Goal: Task Accomplishment & Management: Complete application form

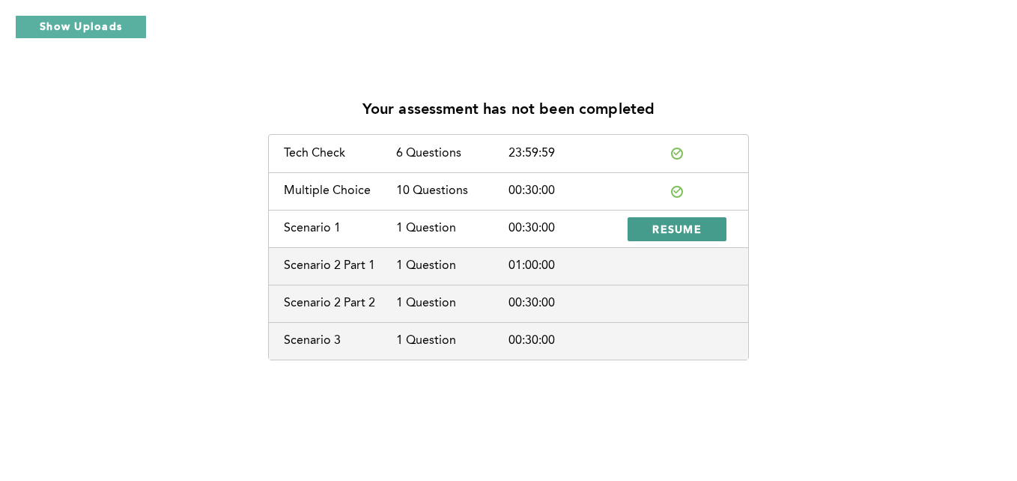
click at [684, 229] on span "RESUME" at bounding box center [676, 229] width 49 height 14
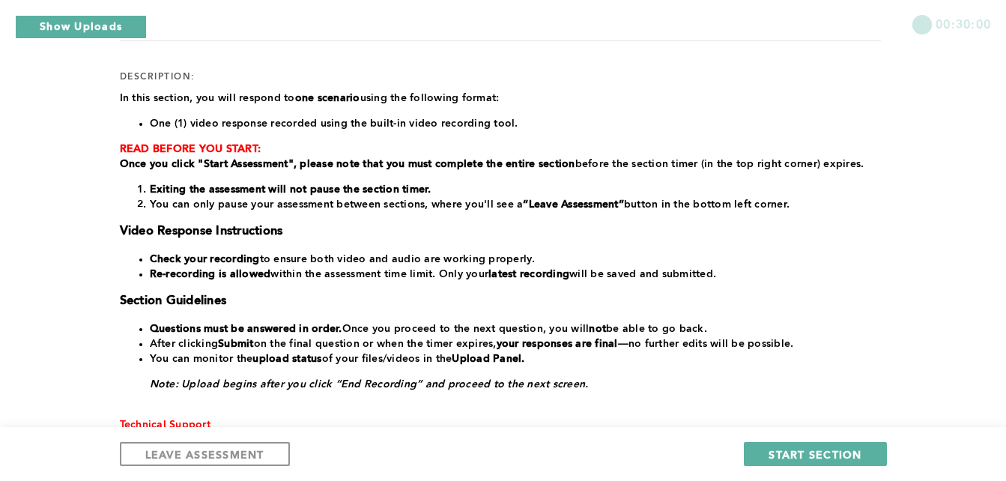
scroll to position [184, 0]
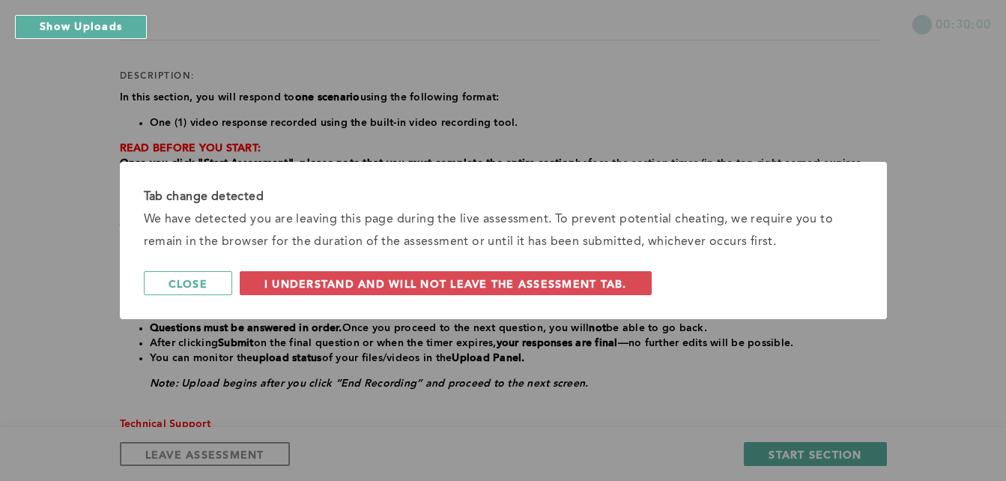
click at [605, 348] on div "Tab change detected We have detected you are leaving this page during the live …" at bounding box center [503, 240] width 1006 height 481
click at [174, 287] on span "Close" at bounding box center [187, 283] width 39 height 14
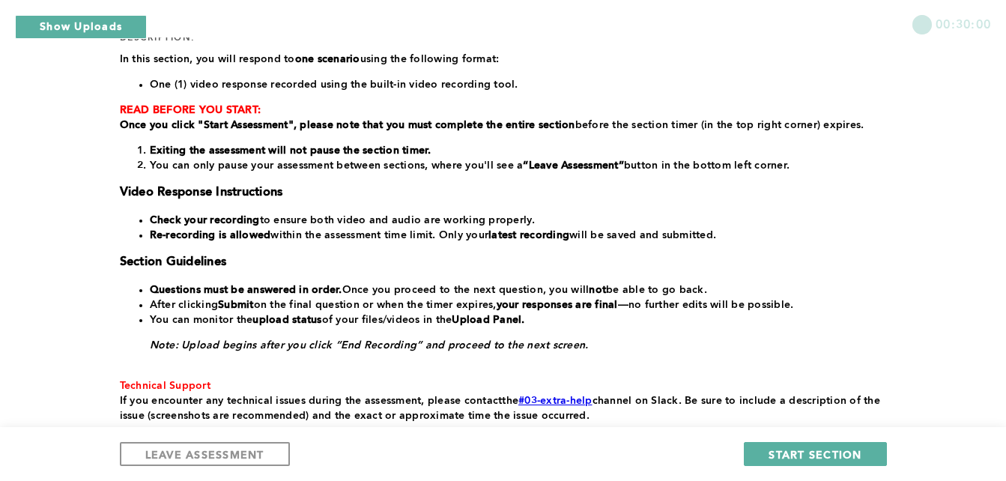
scroll to position [223, 0]
click at [818, 455] on span "START SECTION" at bounding box center [814, 454] width 93 height 14
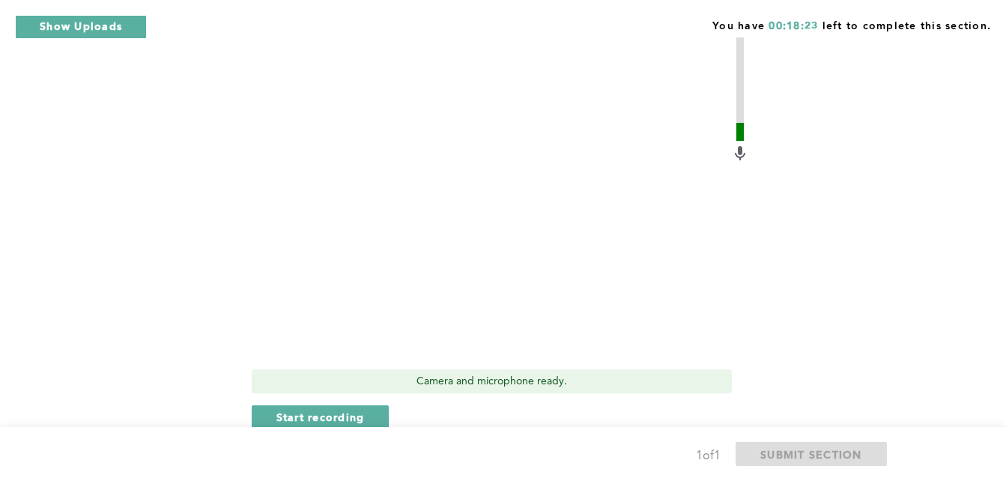
scroll to position [632, 0]
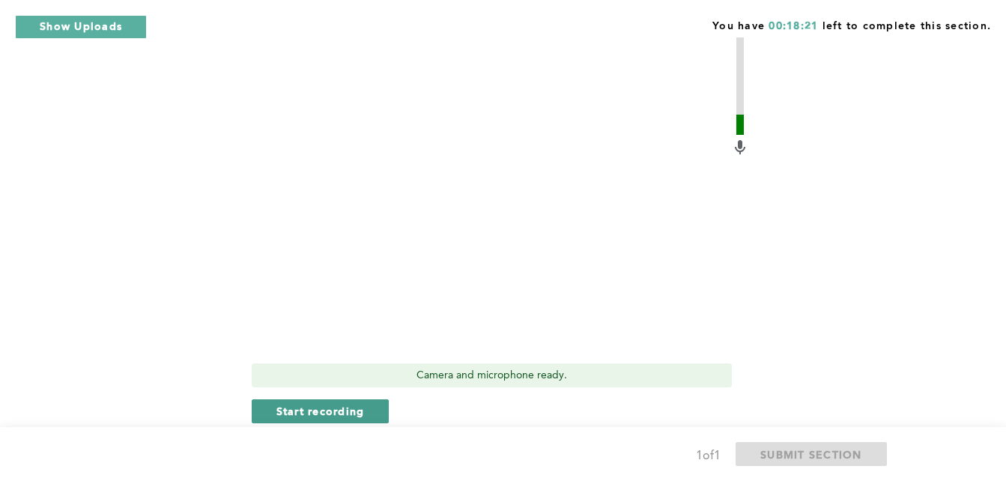
click at [364, 408] on span "Start recording" at bounding box center [320, 411] width 88 height 14
click at [364, 408] on button "Stop recording" at bounding box center [320, 411] width 137 height 24
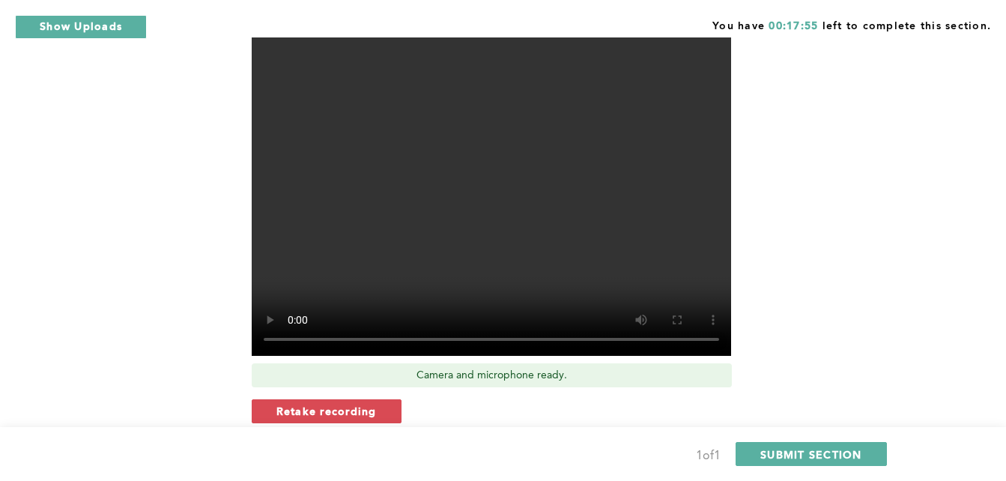
click at [364, 408] on span "Retake recording" at bounding box center [326, 411] width 100 height 14
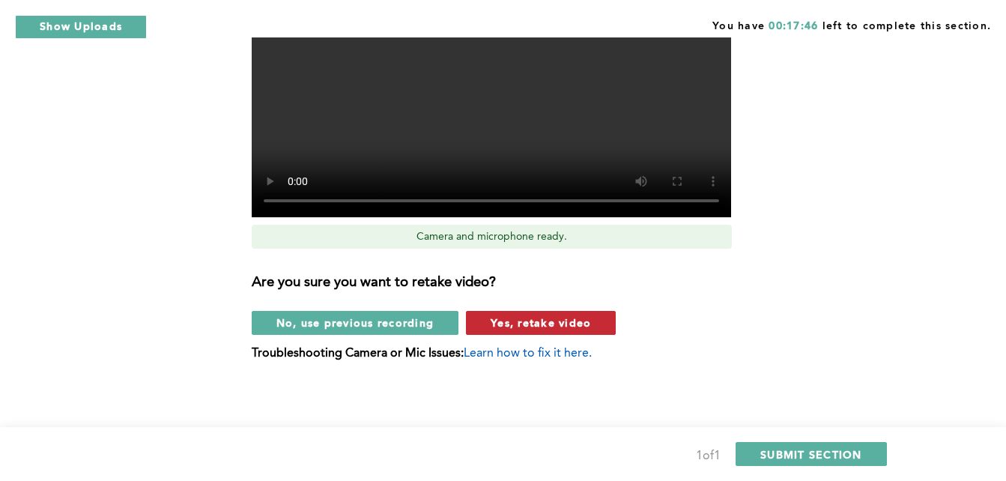
click at [503, 324] on span "Yes, retake video" at bounding box center [540, 322] width 100 height 14
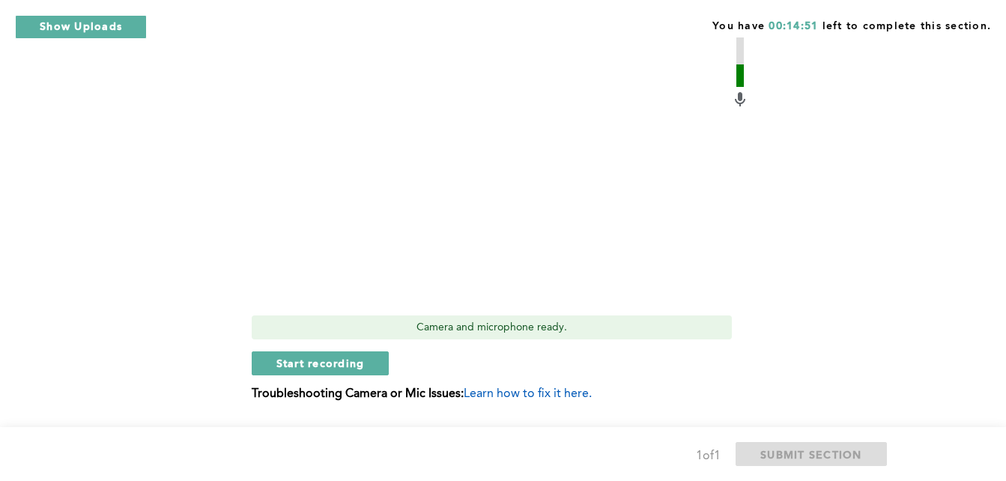
scroll to position [735, 0]
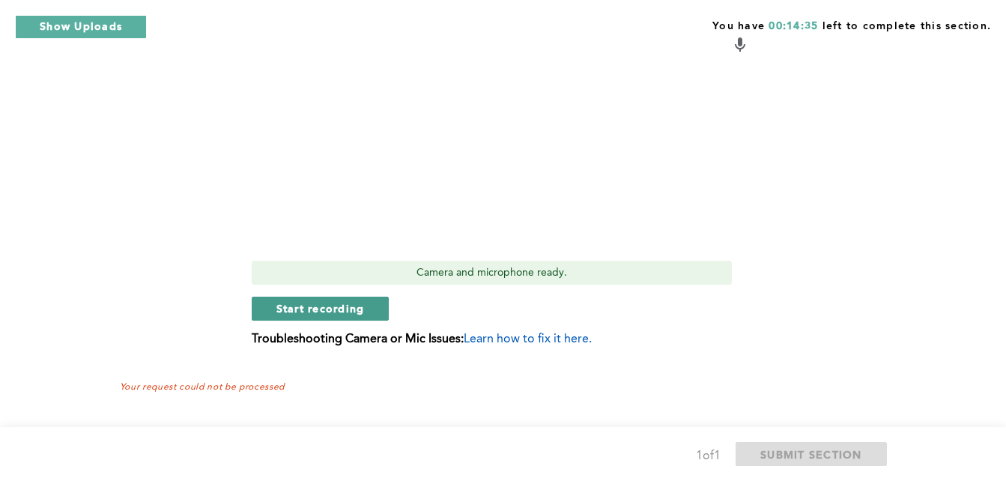
click at [360, 312] on span "Start recording" at bounding box center [320, 308] width 88 height 14
click at [360, 312] on span "Stop recording" at bounding box center [320, 308] width 88 height 14
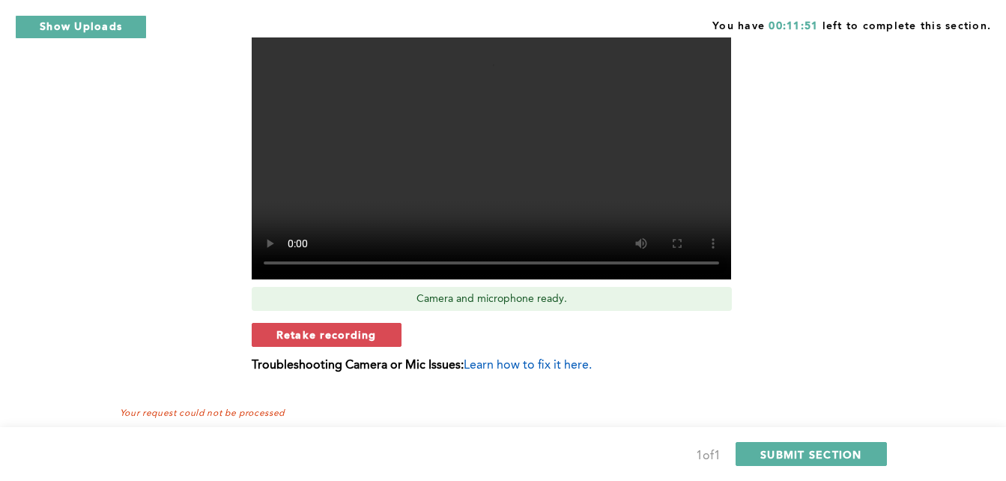
scroll to position [705, 0]
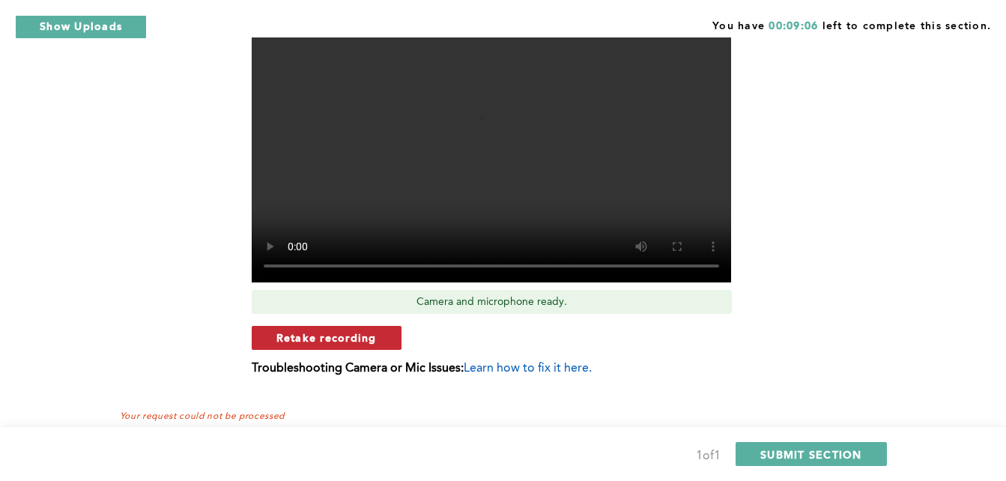
click at [347, 337] on span "Retake recording" at bounding box center [326, 337] width 100 height 14
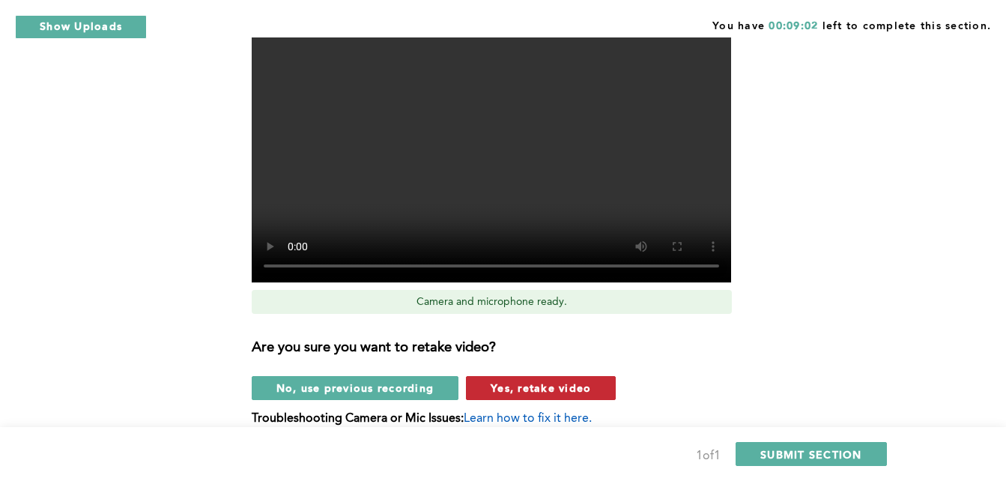
click at [579, 392] on span "Yes, retake video" at bounding box center [540, 387] width 100 height 14
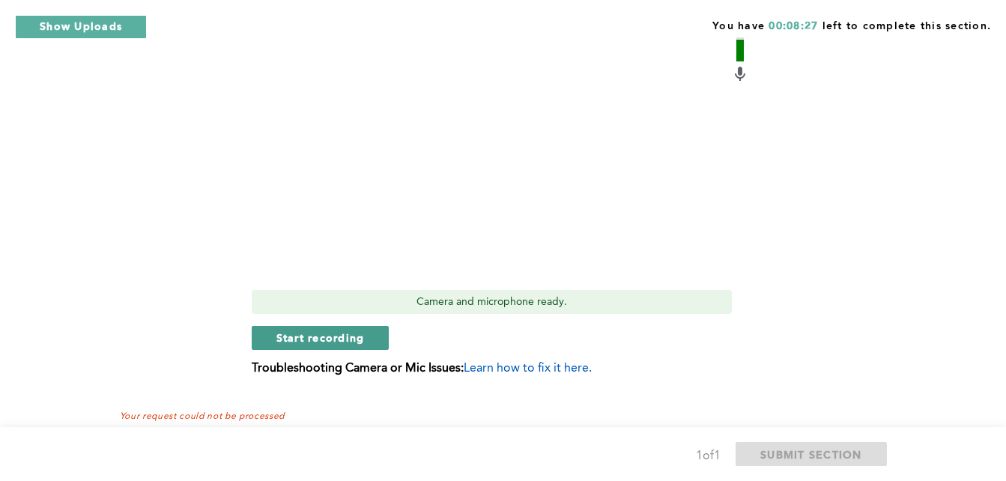
click at [297, 339] on span "Start recording" at bounding box center [320, 337] width 88 height 14
click at [297, 339] on span "Stop recording" at bounding box center [320, 337] width 88 height 14
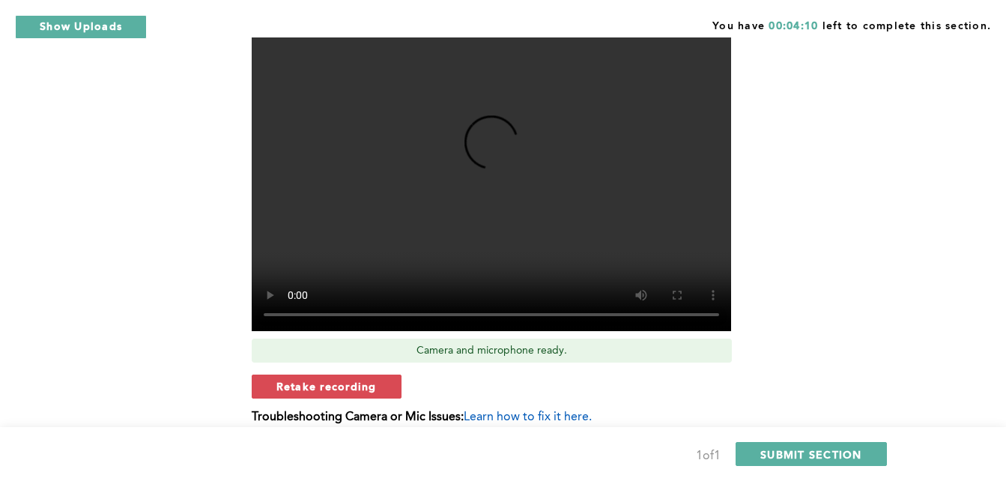
scroll to position [735, 0]
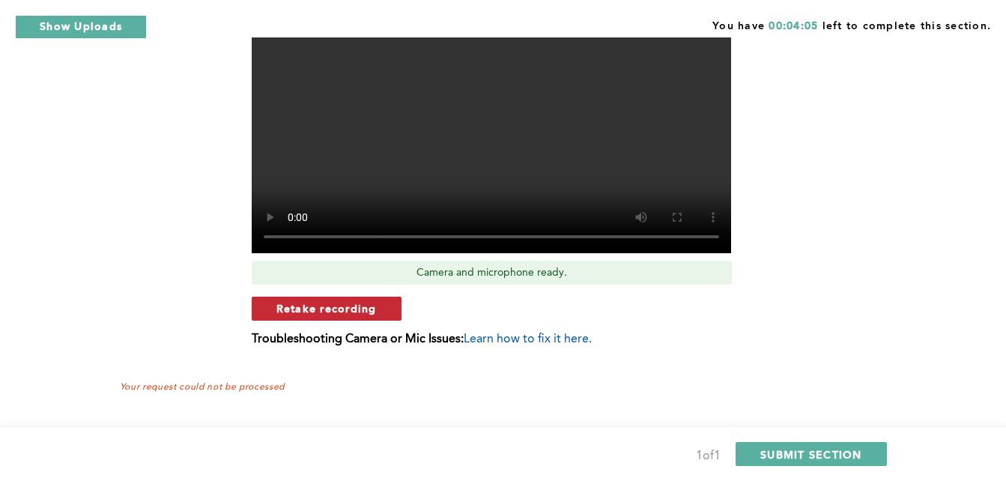
click at [377, 310] on button "Retake recording" at bounding box center [327, 309] width 150 height 24
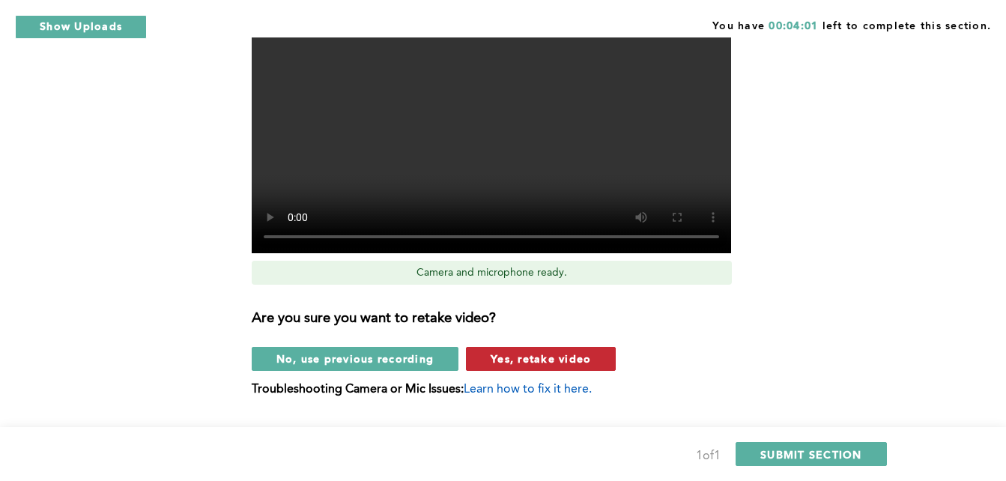
click at [544, 364] on span "Yes, retake video" at bounding box center [540, 358] width 100 height 14
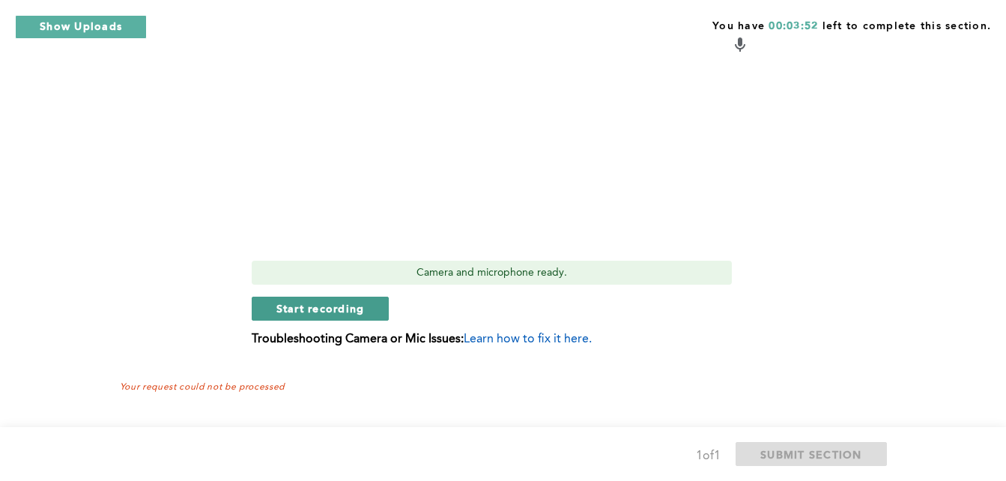
click at [358, 302] on span "Start recording" at bounding box center [320, 308] width 88 height 14
click at [338, 306] on span "Stop recording" at bounding box center [320, 308] width 88 height 14
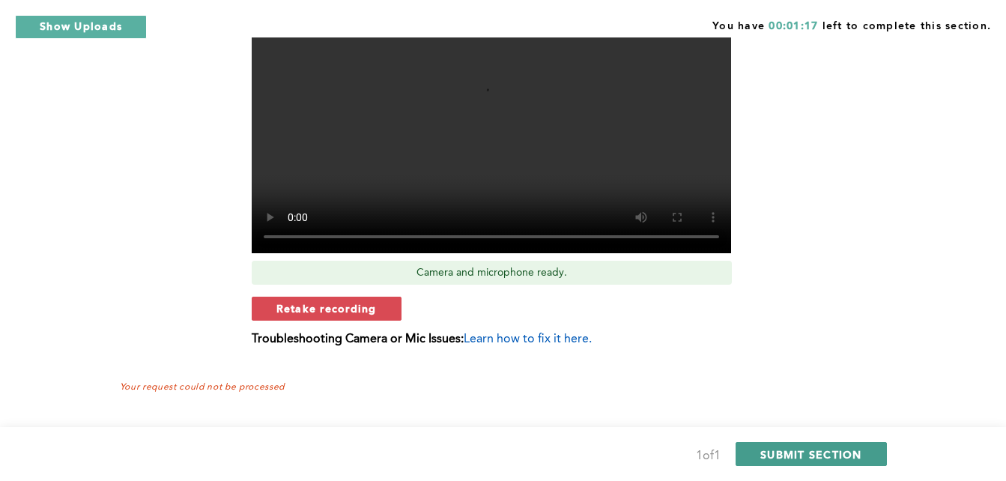
click at [773, 455] on span "SUBMIT SECTION" at bounding box center [811, 454] width 102 height 14
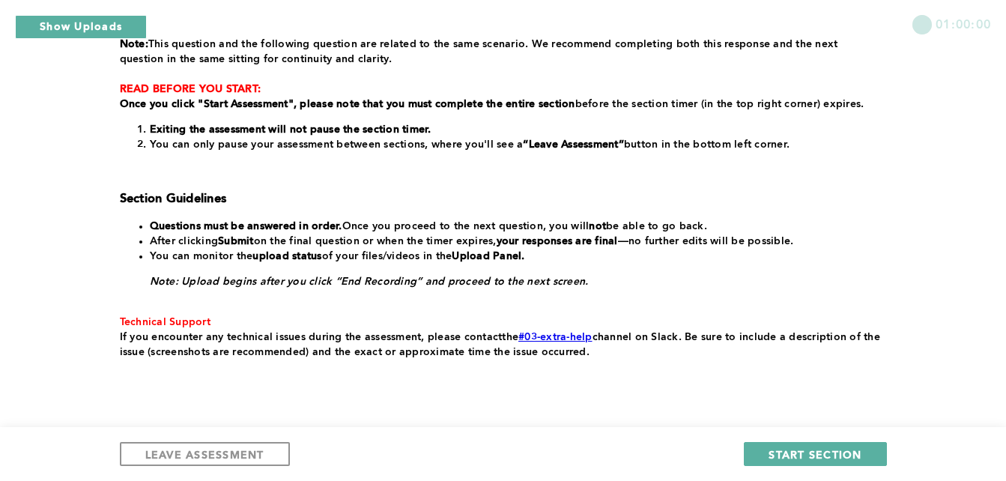
scroll to position [300, 0]
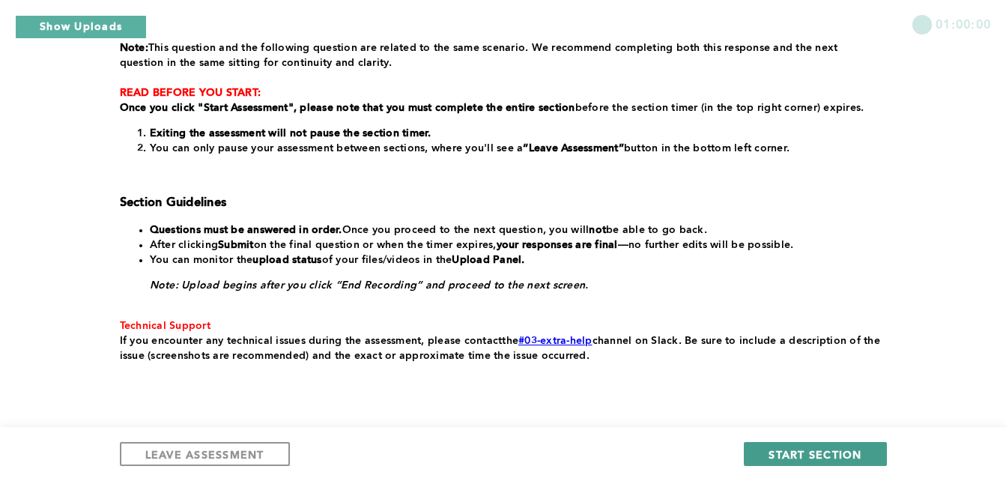
click at [824, 452] on span "START SECTION" at bounding box center [814, 454] width 93 height 14
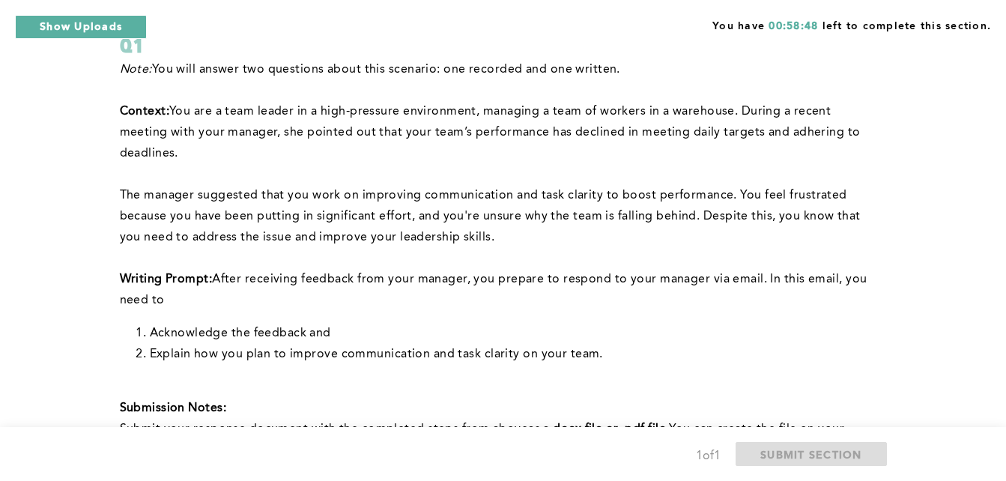
scroll to position [0, 0]
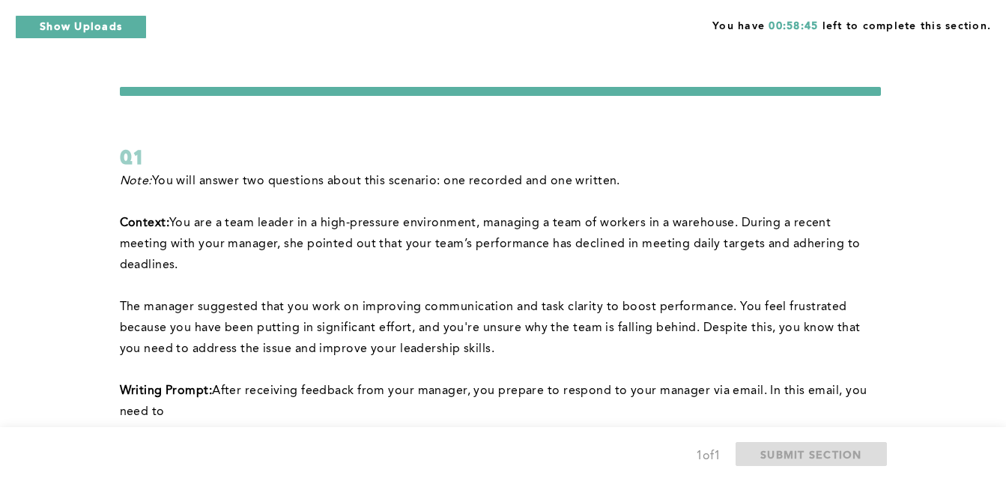
click at [664, 470] on div "1 of 1 SUBMIT SECTION" at bounding box center [503, 454] width 1006 height 54
drag, startPoint x: 433, startPoint y: 243, endPoint x: 862, endPoint y: 261, distance: 429.4
click at [862, 261] on p "﻿Context: You are a team leader in a high-pressure environment, managing a team…" at bounding box center [500, 244] width 761 height 63
drag, startPoint x: 862, startPoint y: 261, endPoint x: 823, endPoint y: 243, distance: 42.9
click at [823, 243] on span "You are a team leader in a high-pressure environment, managing a team of worker…" at bounding box center [492, 244] width 744 height 54
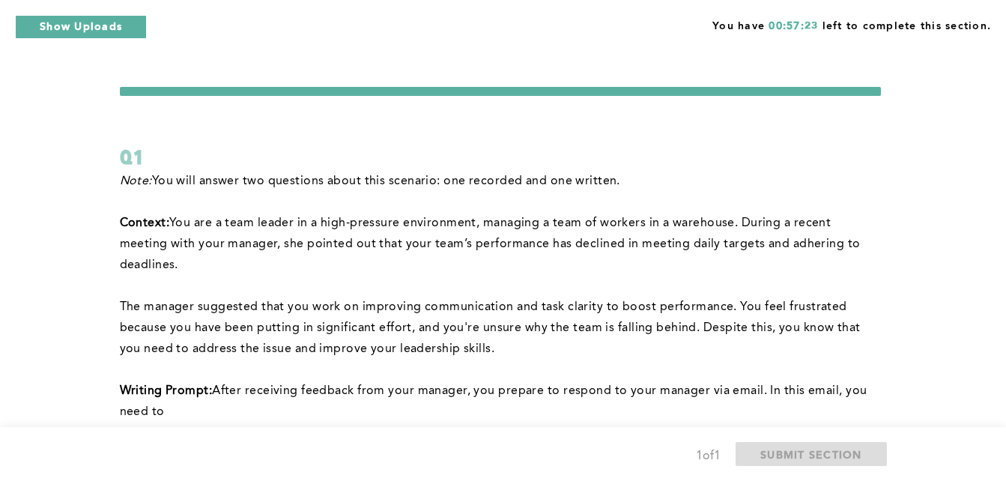
drag, startPoint x: 431, startPoint y: 243, endPoint x: 864, endPoint y: 261, distance: 433.2
click at [864, 261] on p "﻿Context: You are a team leader in a high-pressure environment, managing a team…" at bounding box center [500, 244] width 761 height 63
drag, startPoint x: 864, startPoint y: 261, endPoint x: 822, endPoint y: 245, distance: 45.1
click at [822, 245] on span "You are a team leader in a high-pressure environment, managing a team of worker…" at bounding box center [492, 244] width 744 height 54
drag, startPoint x: 403, startPoint y: 247, endPoint x: 719, endPoint y: 266, distance: 316.6
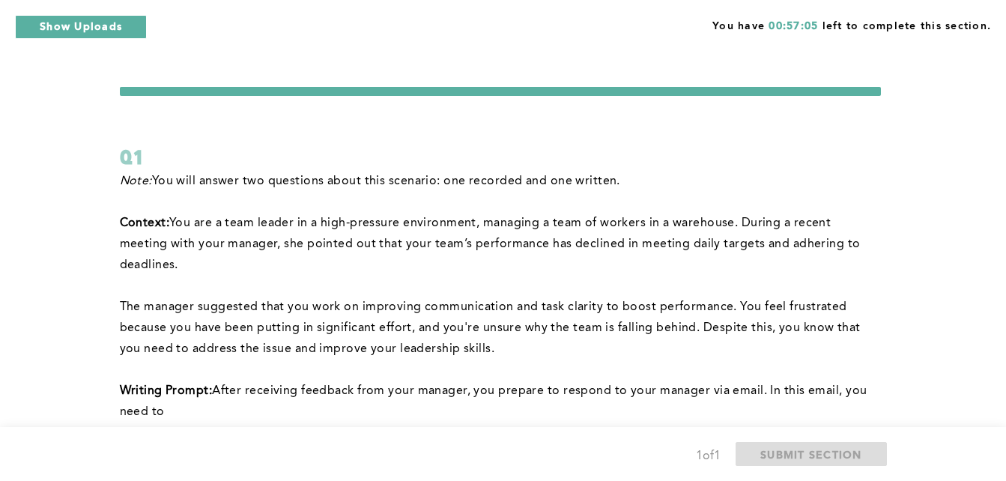
click at [719, 266] on p "﻿Context: You are a team leader in a high-pressure environment, managing a team…" at bounding box center [500, 244] width 761 height 63
drag, startPoint x: 405, startPoint y: 245, endPoint x: 672, endPoint y: 266, distance: 267.4
click at [672, 266] on p "﻿Context: You are a team leader in a high-pressure environment, managing a team…" at bounding box center [500, 244] width 761 height 63
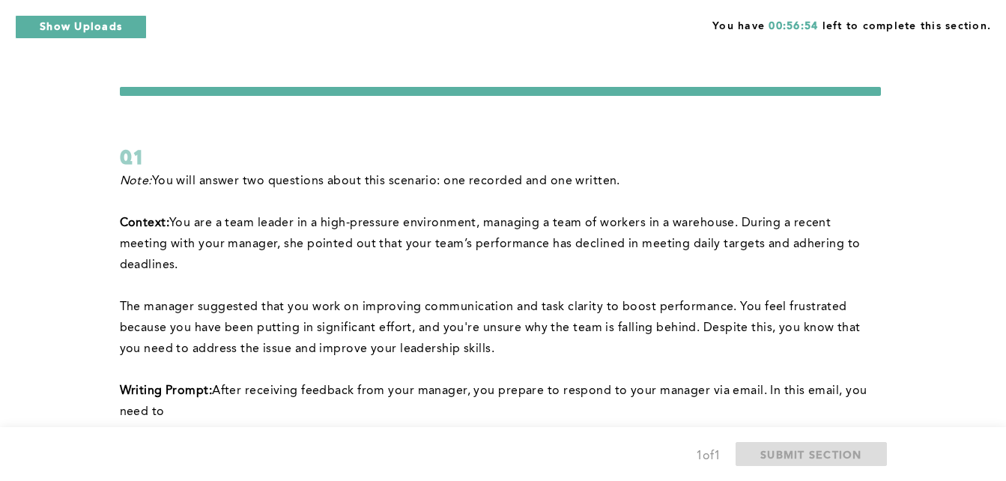
drag, startPoint x: 672, startPoint y: 266, endPoint x: 672, endPoint y: 248, distance: 18.0
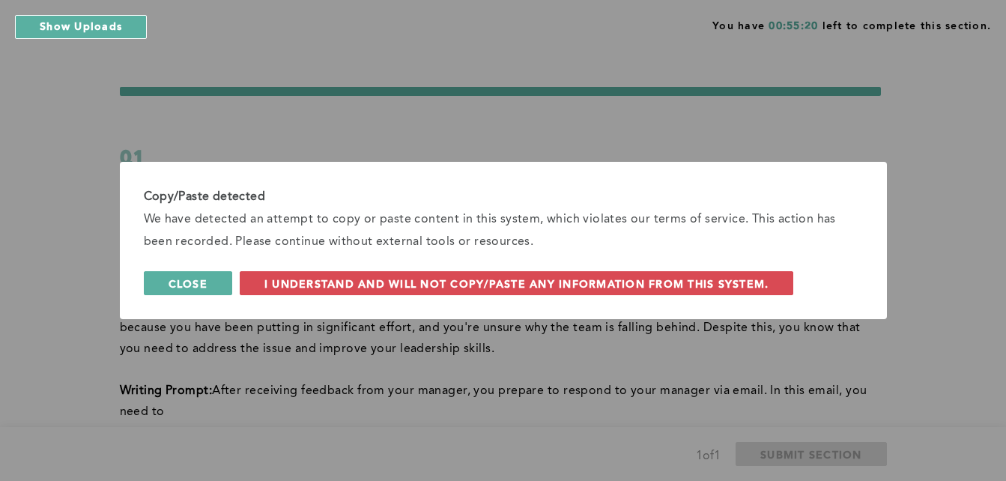
click at [198, 281] on span "Close" at bounding box center [187, 283] width 39 height 14
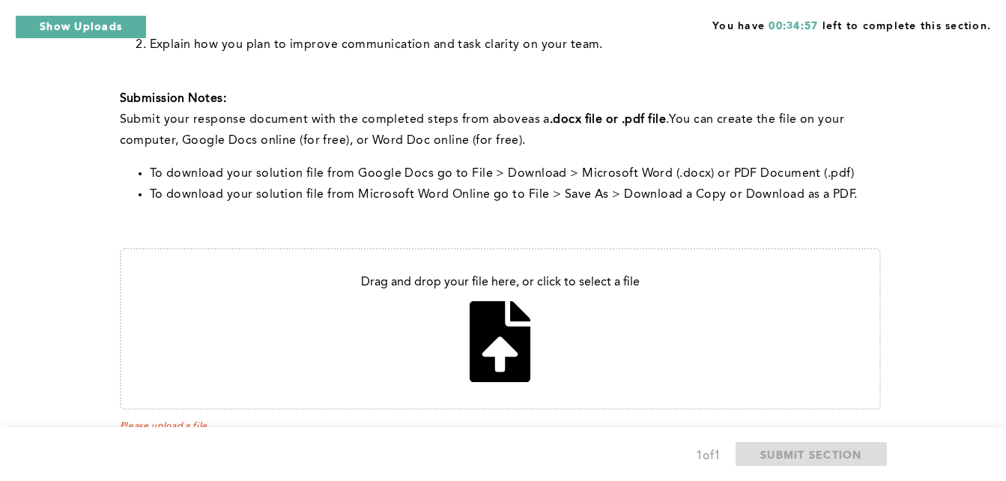
scroll to position [470, 0]
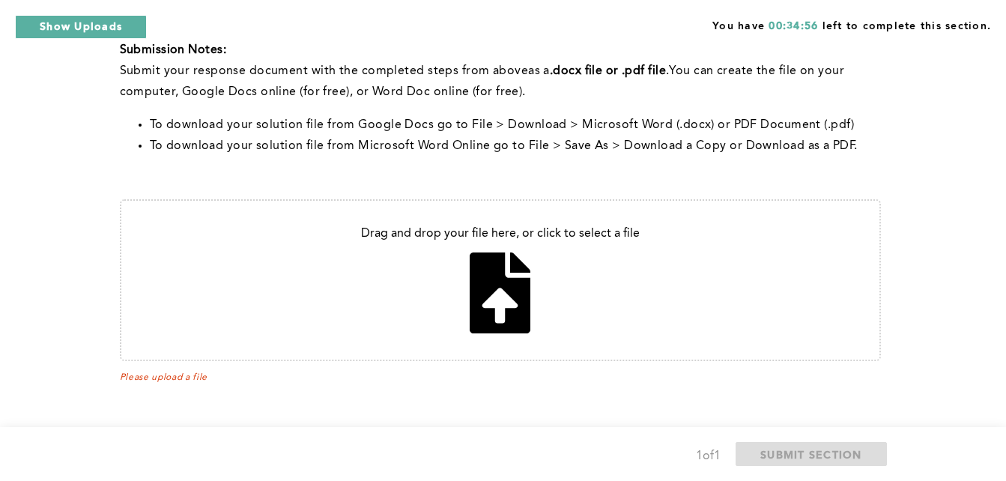
click at [506, 270] on input "file" at bounding box center [500, 280] width 758 height 159
type input "C:\fakepath\Untitled document (4).pdf"
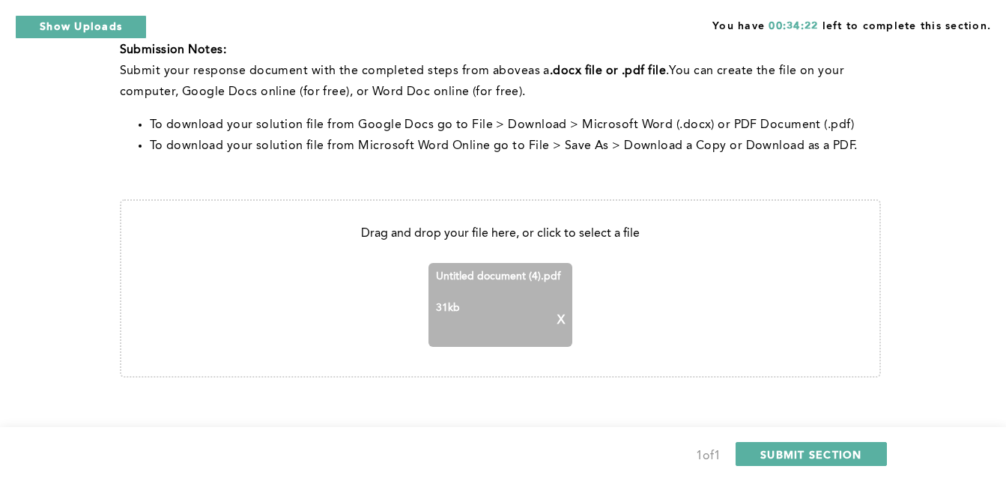
scroll to position [486, 0]
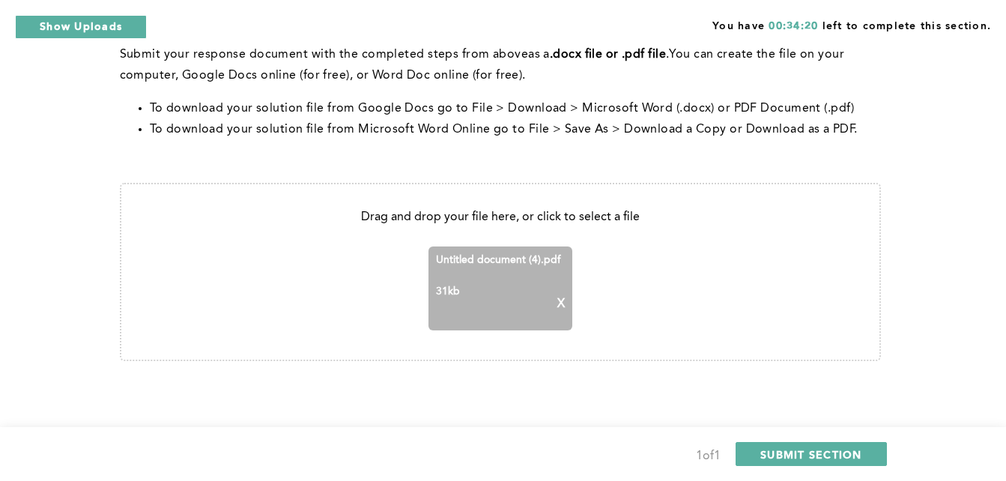
drag, startPoint x: 504, startPoint y: 315, endPoint x: 529, endPoint y: 294, distance: 33.0
click at [529, 294] on aside "31 kb X" at bounding box center [500, 303] width 129 height 37
click at [559, 302] on p "X" at bounding box center [560, 303] width 7 height 13
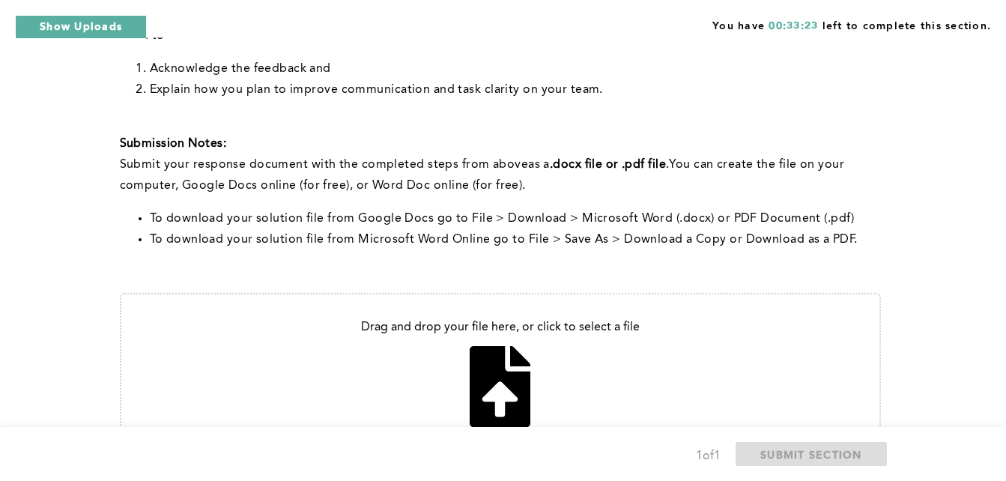
scroll to position [470, 0]
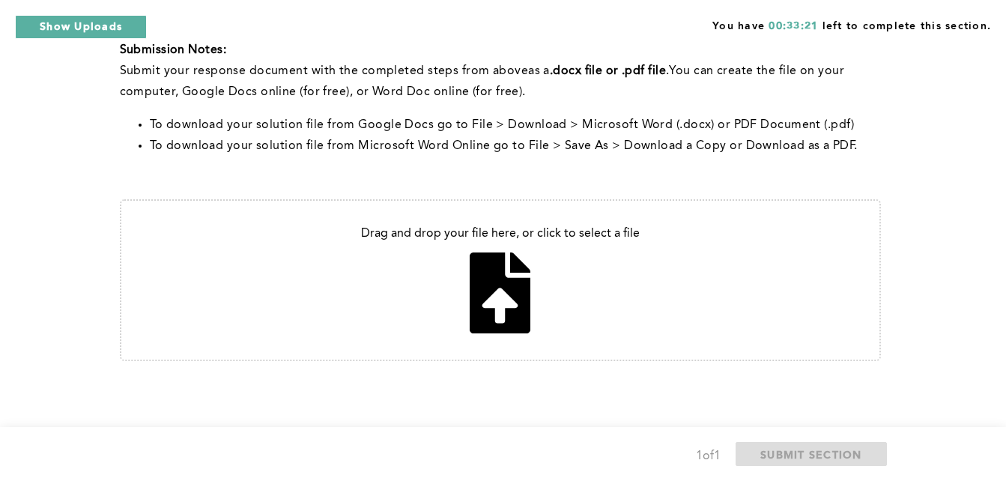
click at [506, 273] on input "file" at bounding box center [500, 280] width 758 height 159
type input "C:\fakepath\Untitled document (4).pdf"
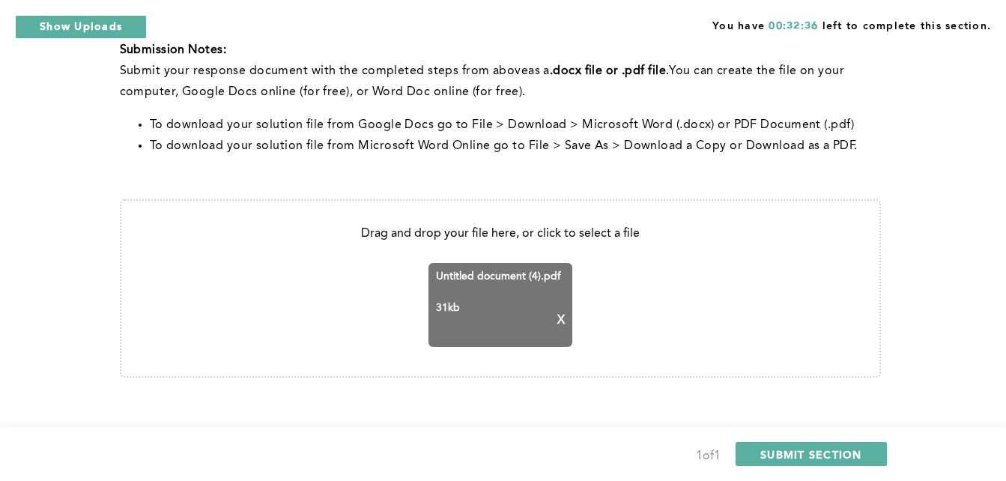
scroll to position [486, 0]
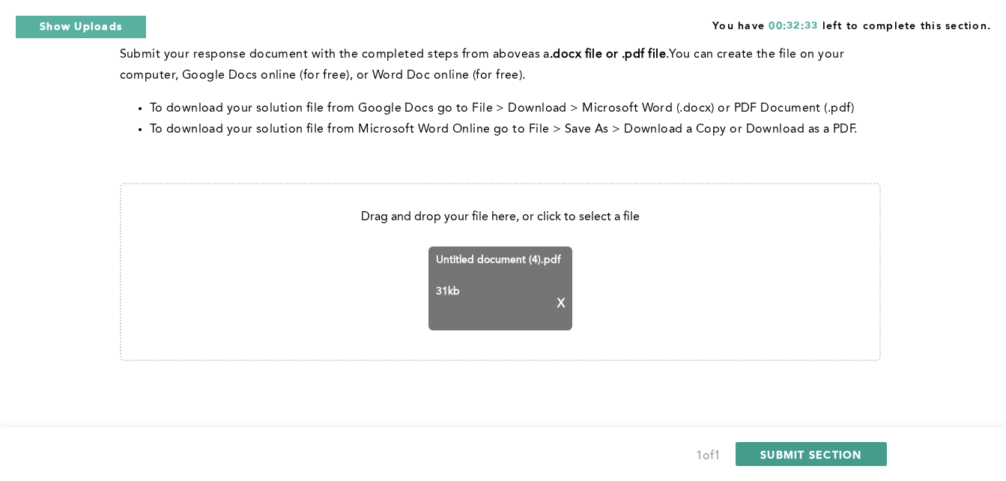
click at [808, 455] on span "SUBMIT SECTION" at bounding box center [811, 454] width 102 height 14
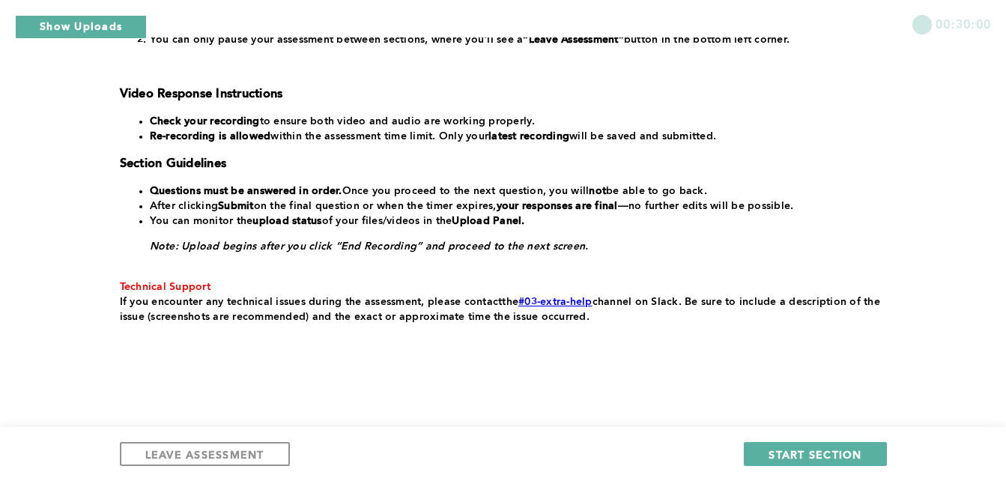
scroll to position [349, 0]
click at [818, 456] on span "START SECTION" at bounding box center [814, 454] width 93 height 14
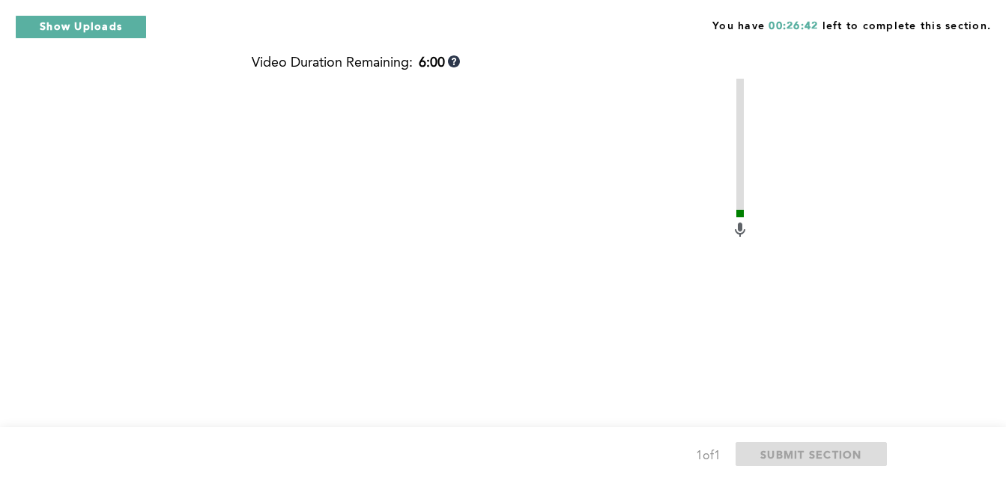
scroll to position [825, 0]
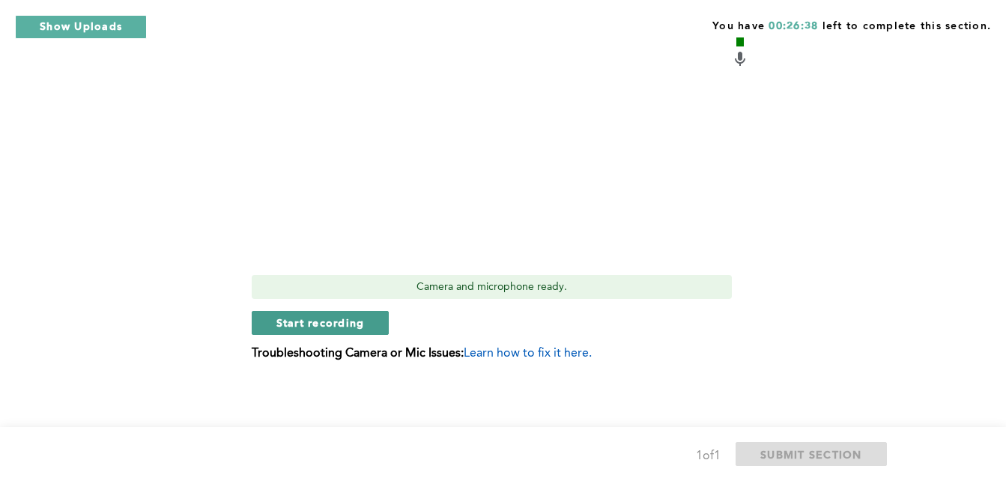
click at [365, 323] on button "Start recording" at bounding box center [321, 323] width 138 height 24
click at [365, 323] on button "Stop recording" at bounding box center [320, 323] width 137 height 24
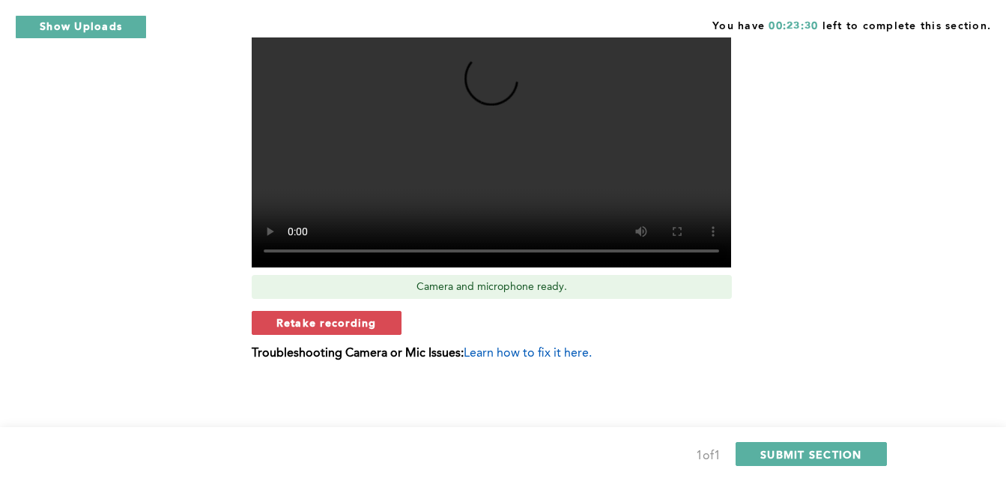
click at [425, 252] on video at bounding box center [491, 87] width 479 height 359
click at [784, 449] on span "SUBMIT SECTION" at bounding box center [811, 454] width 102 height 14
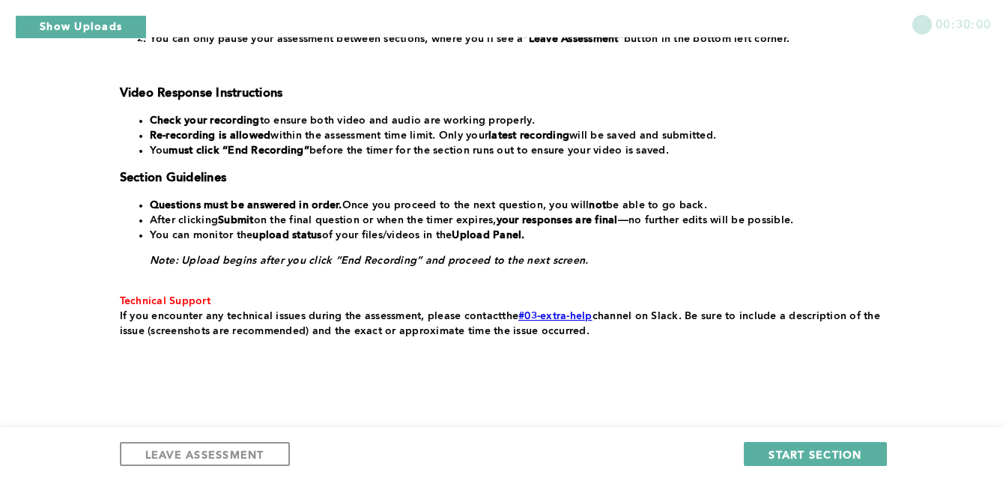
scroll to position [368, 0]
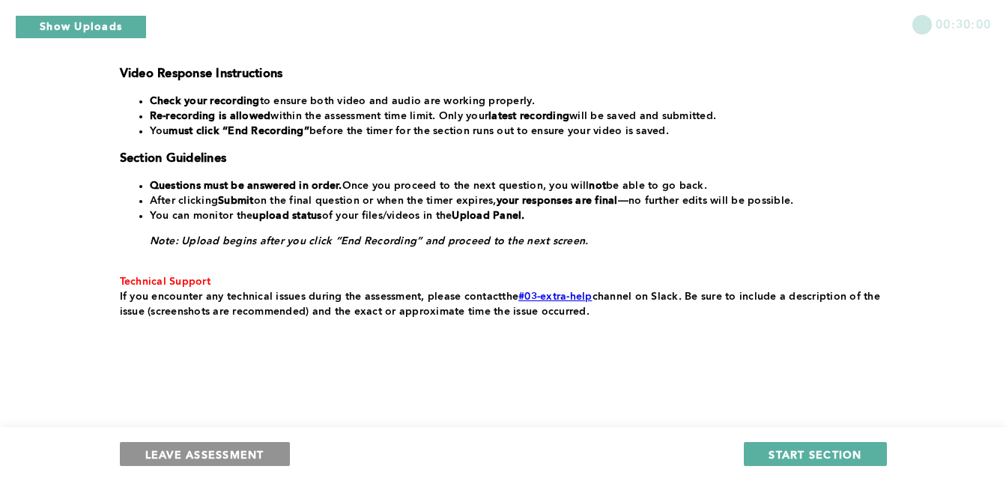
click at [268, 448] on button "LEAVE ASSESSMENT" at bounding box center [205, 454] width 170 height 24
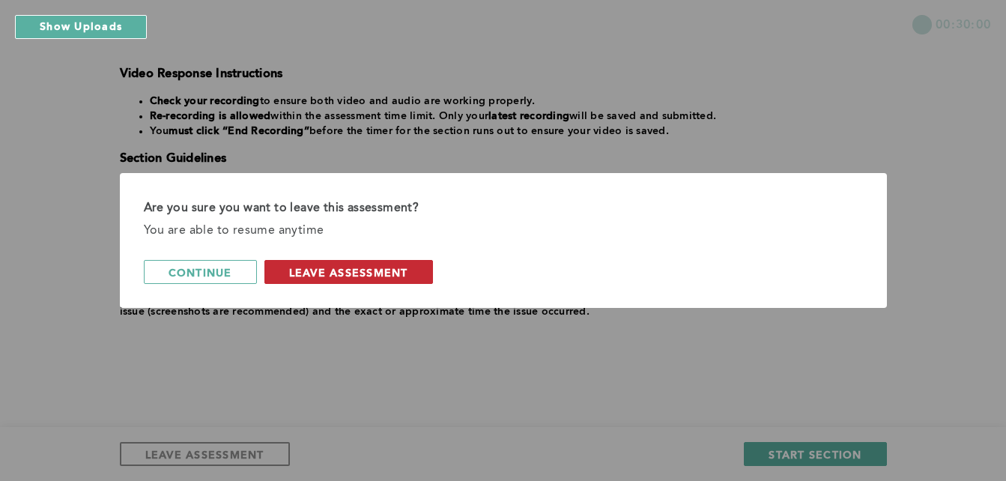
click at [359, 279] on span "leave assessment" at bounding box center [348, 272] width 119 height 14
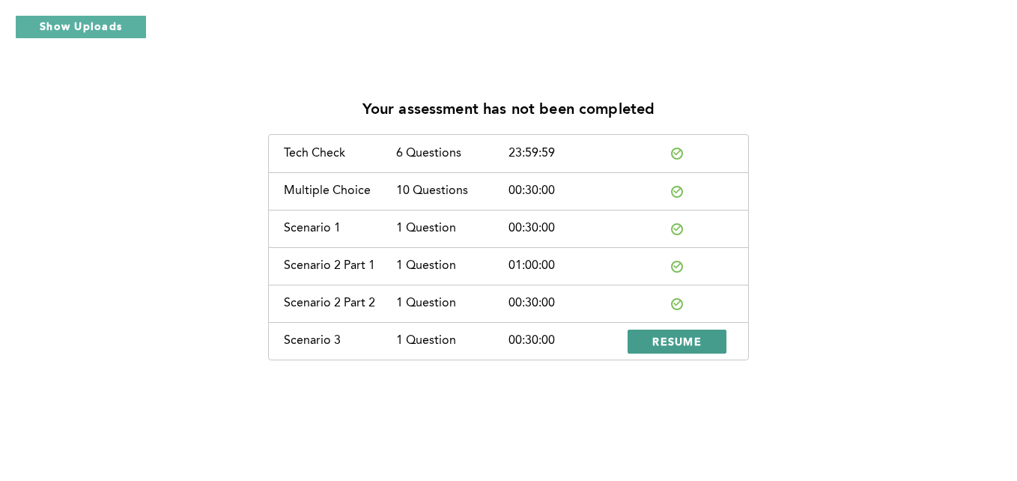
click at [698, 343] on span "RESUME" at bounding box center [676, 341] width 49 height 14
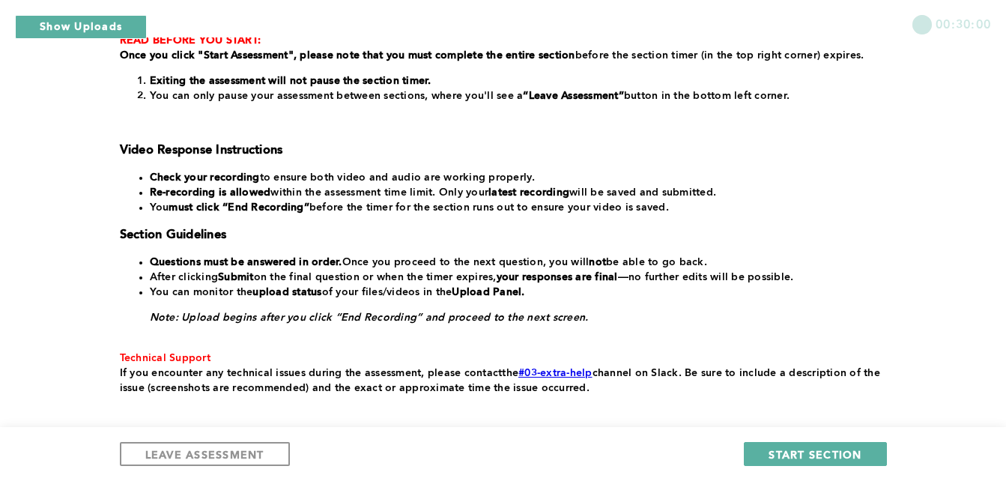
scroll to position [368, 0]
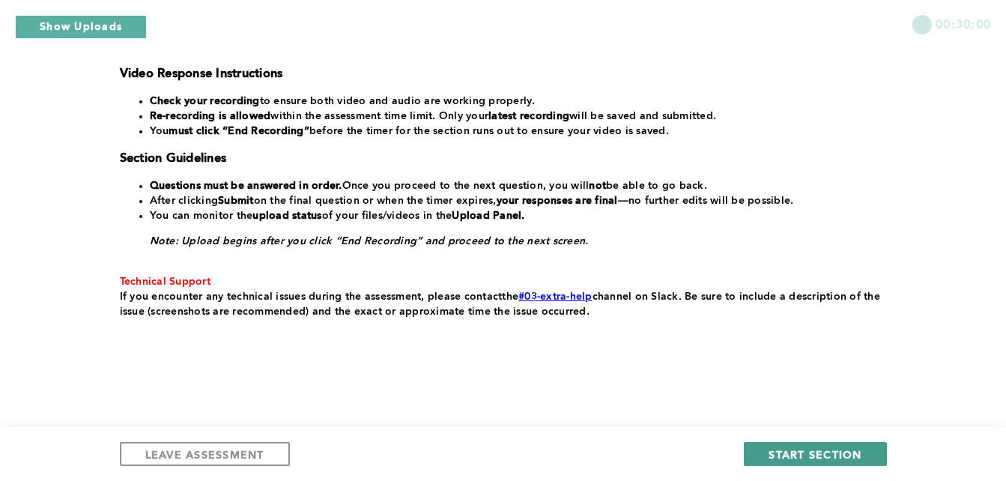
click at [845, 457] on span "START SECTION" at bounding box center [814, 454] width 93 height 14
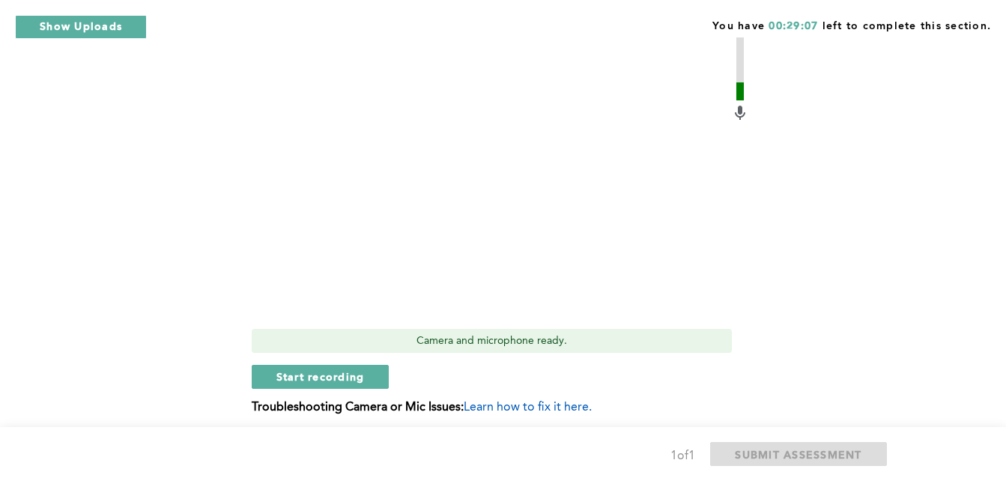
scroll to position [532, 0]
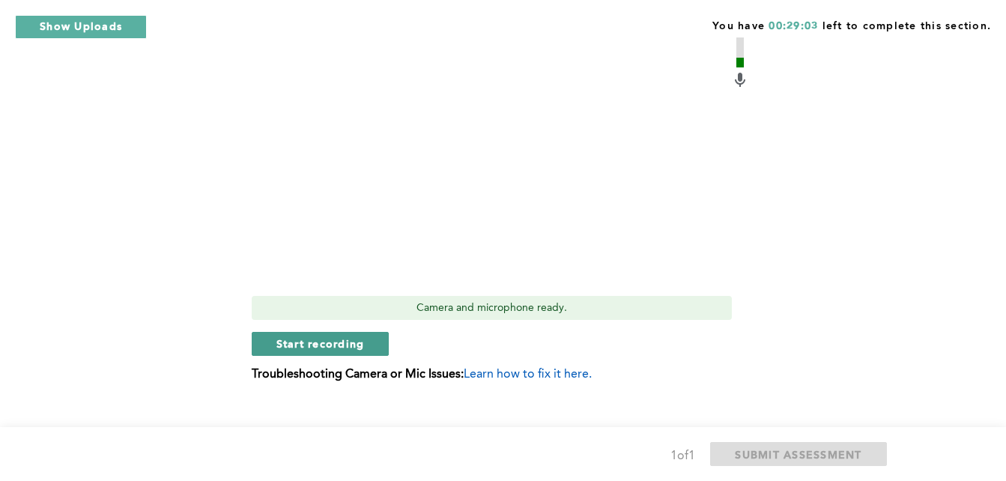
click at [371, 332] on button "Start recording" at bounding box center [321, 344] width 138 height 24
click at [371, 332] on button "Stop recording" at bounding box center [320, 344] width 137 height 24
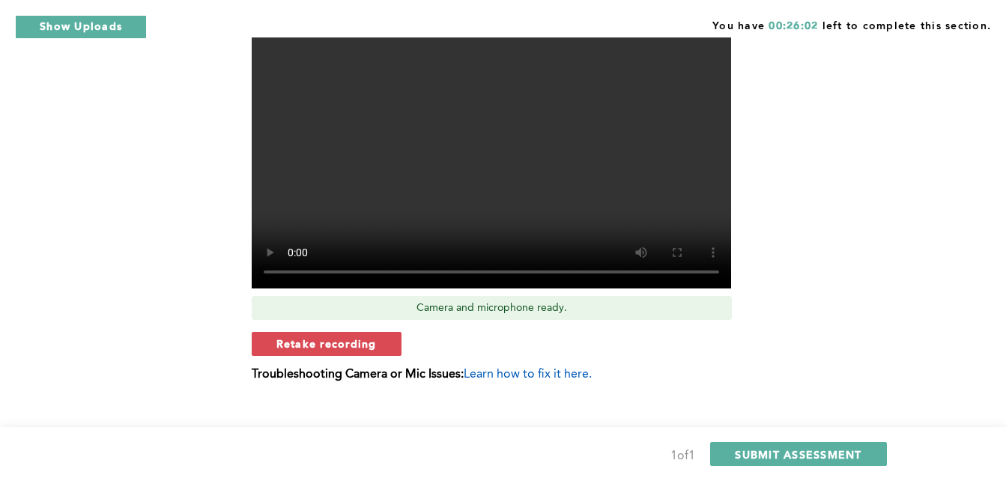
click at [772, 237] on div "Context: You frequently have to coordinate with a team member, [PERSON_NAME], w…" at bounding box center [500, 21] width 761 height 765
click at [338, 336] on span "Retake recording" at bounding box center [326, 343] width 100 height 14
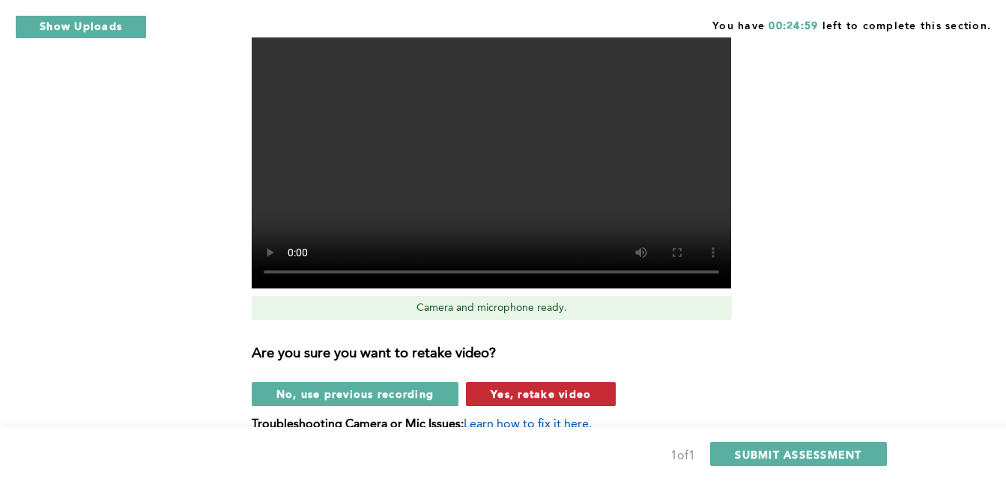
click at [564, 386] on span "Yes, retake video" at bounding box center [540, 393] width 100 height 14
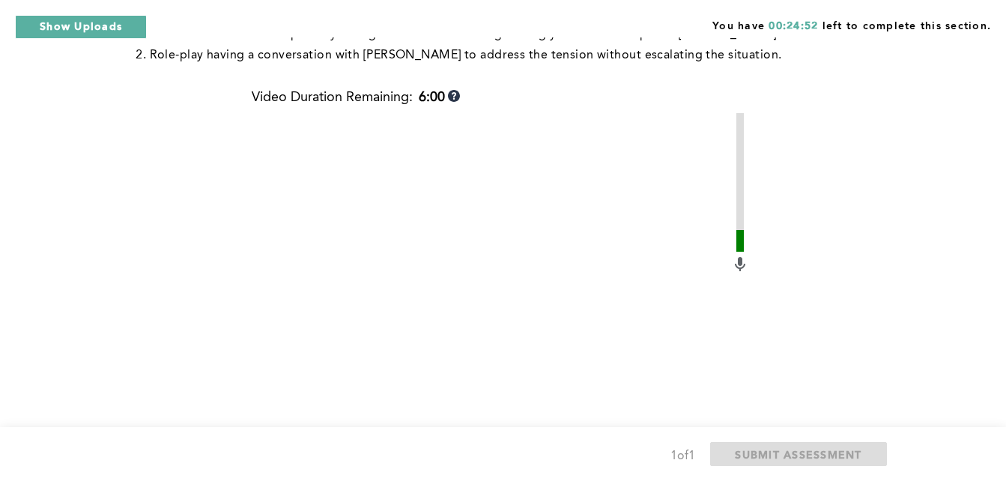
scroll to position [347, 0]
click at [564, 369] on video at bounding box center [491, 293] width 479 height 359
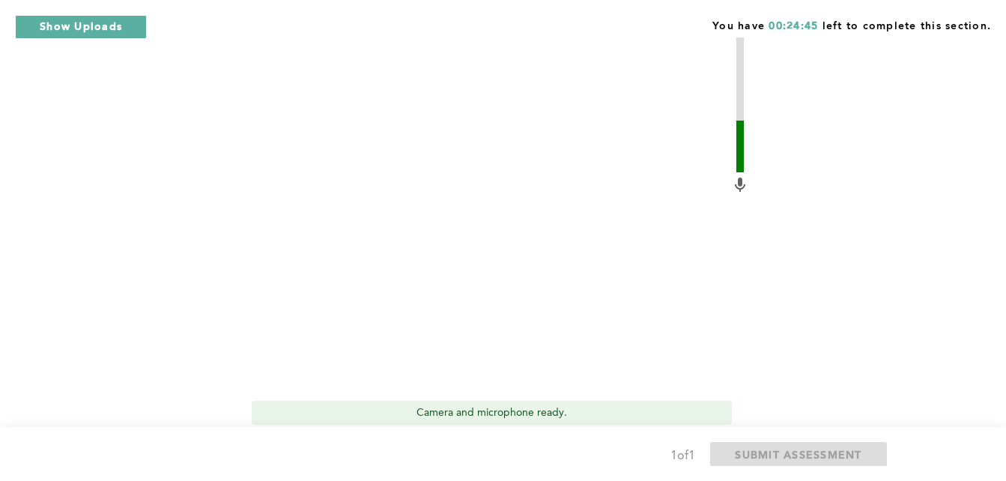
scroll to position [532, 0]
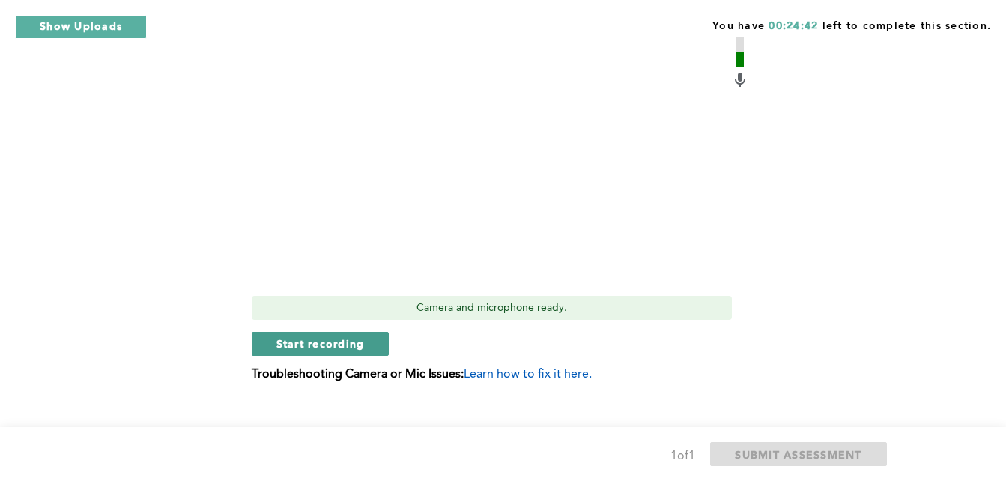
click at [356, 336] on span "Start recording" at bounding box center [320, 343] width 88 height 14
click at [362, 336] on span "Stop recording" at bounding box center [320, 343] width 88 height 14
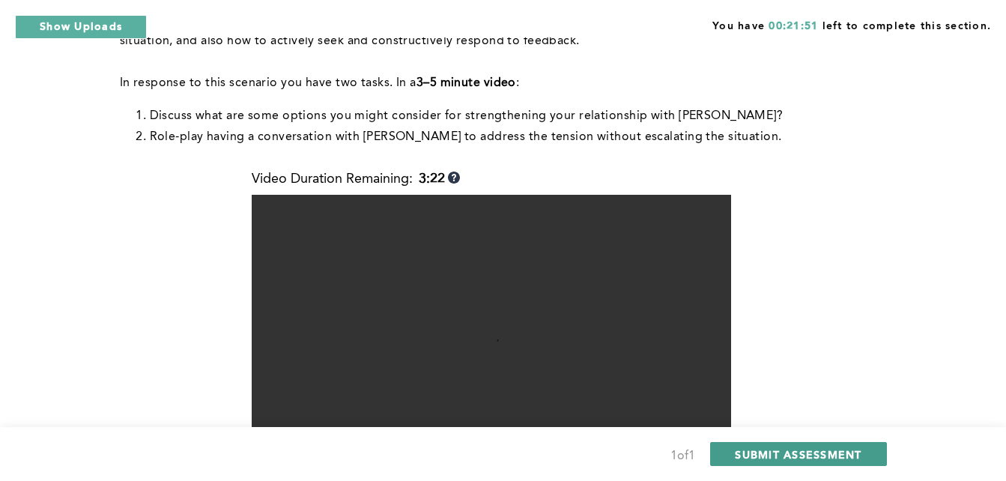
scroll to position [264, 0]
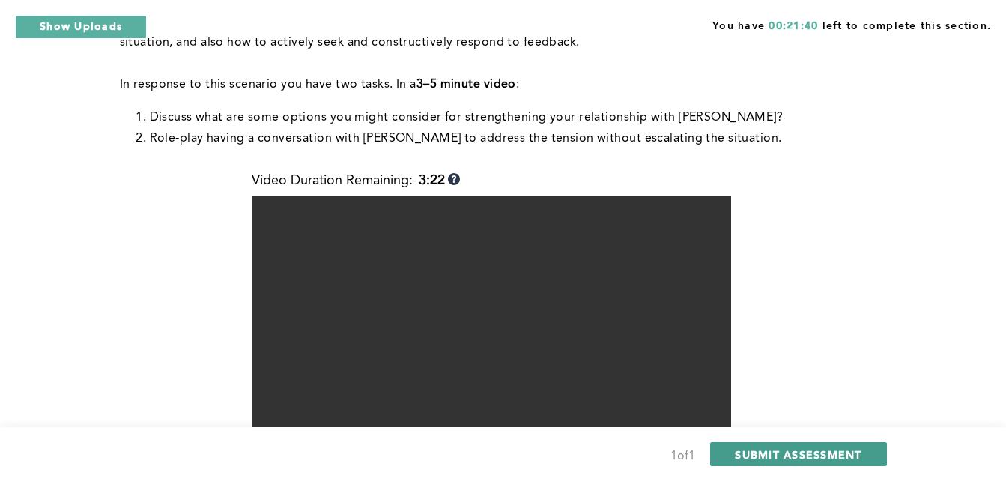
click at [808, 449] on span "SUBMIT ASSESSMENT" at bounding box center [798, 454] width 127 height 14
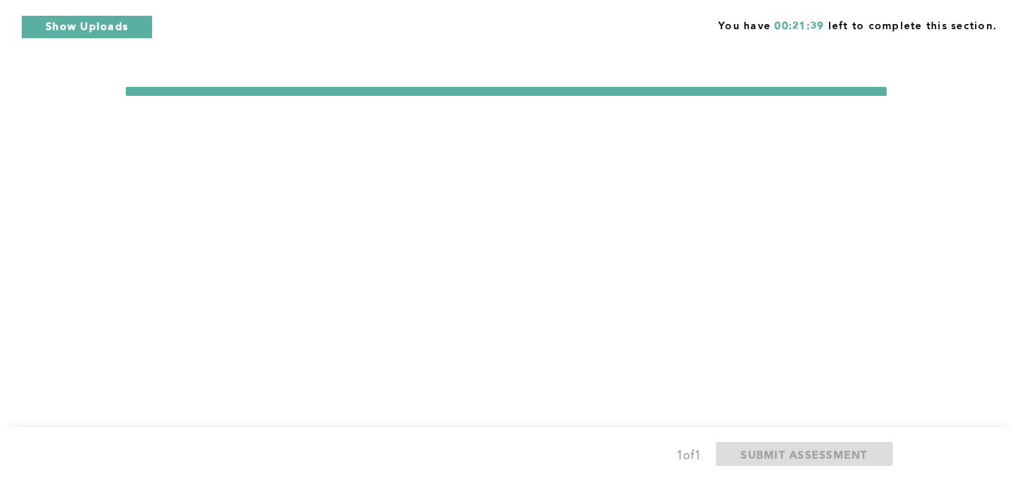
scroll to position [0, 0]
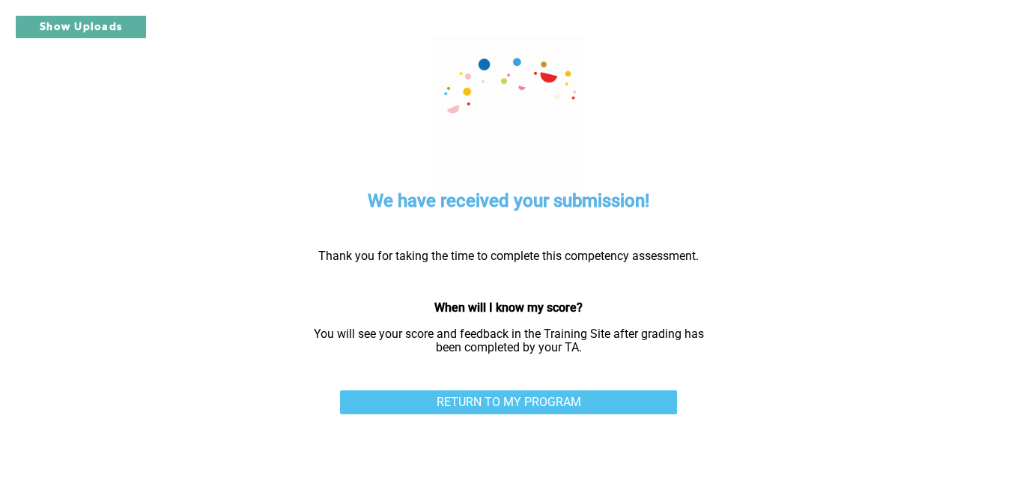
click at [585, 413] on link "RETURN TO MY PROGRAM" at bounding box center [508, 402] width 337 height 24
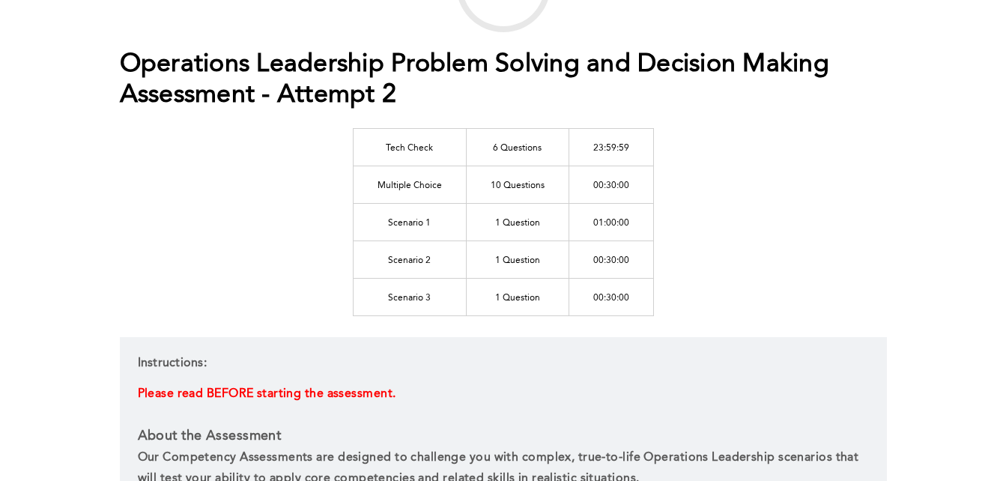
scroll to position [150, 0]
